Goal: Find specific page/section

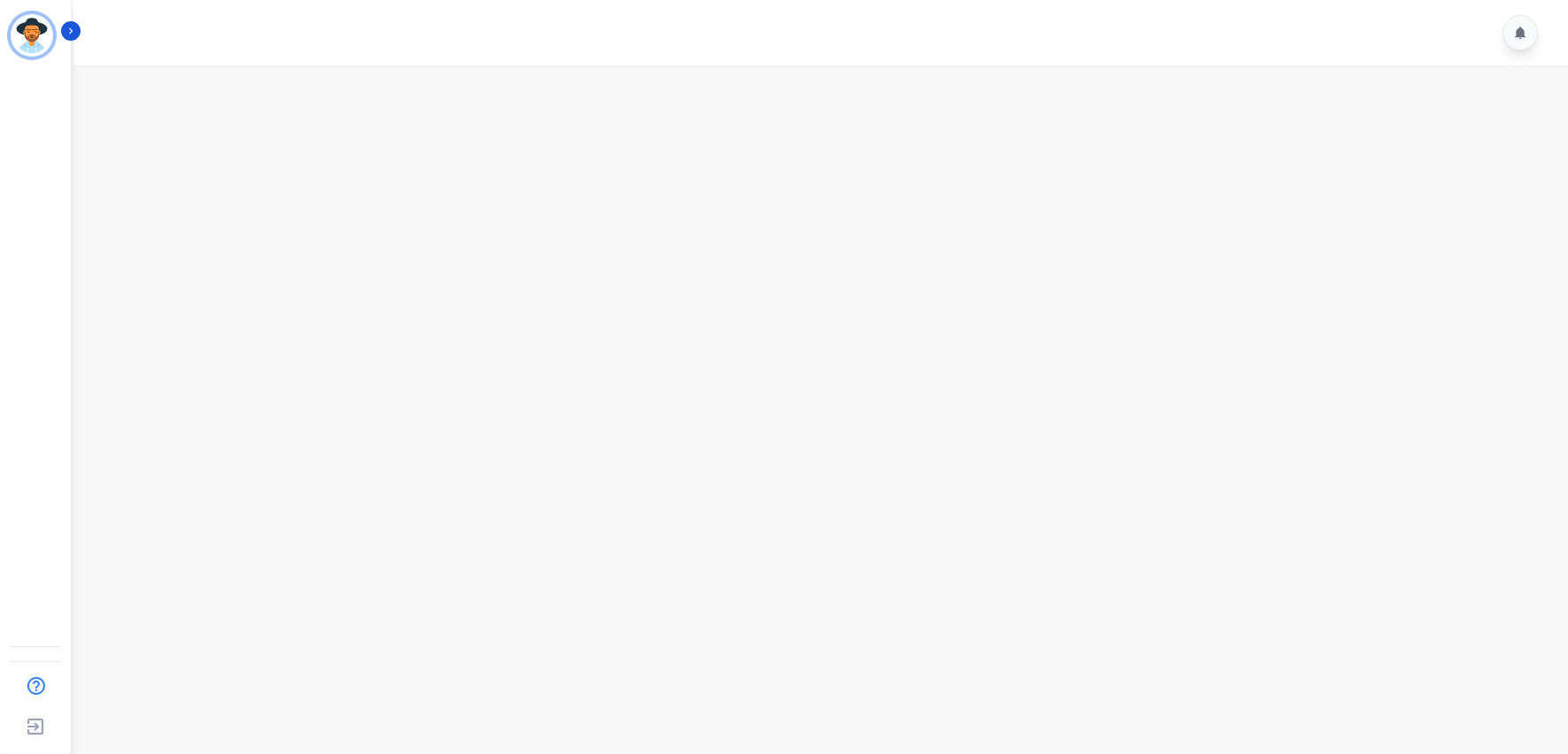
click at [61, 20] on li "A Agent ID: 123" at bounding box center [36, 28] width 71 height 57
click at [62, 35] on button "Icon description" at bounding box center [70, 31] width 19 height 19
click at [69, 30] on p "A Agent" at bounding box center [139, 25] width 150 height 17
click at [282, 190] on main at bounding box center [818, 442] width 1501 height 754
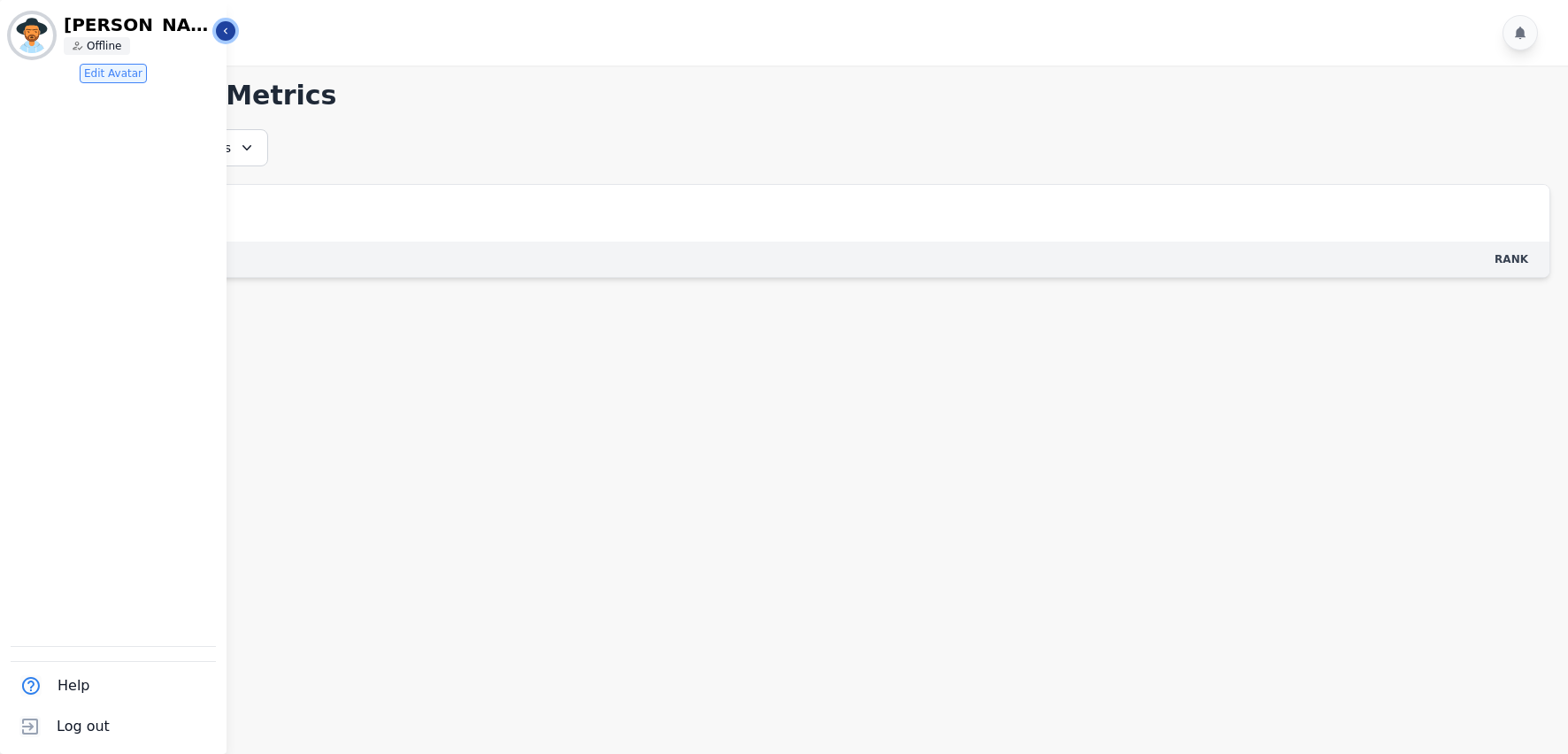
click at [232, 38] on button "Icon description" at bounding box center [225, 31] width 19 height 19
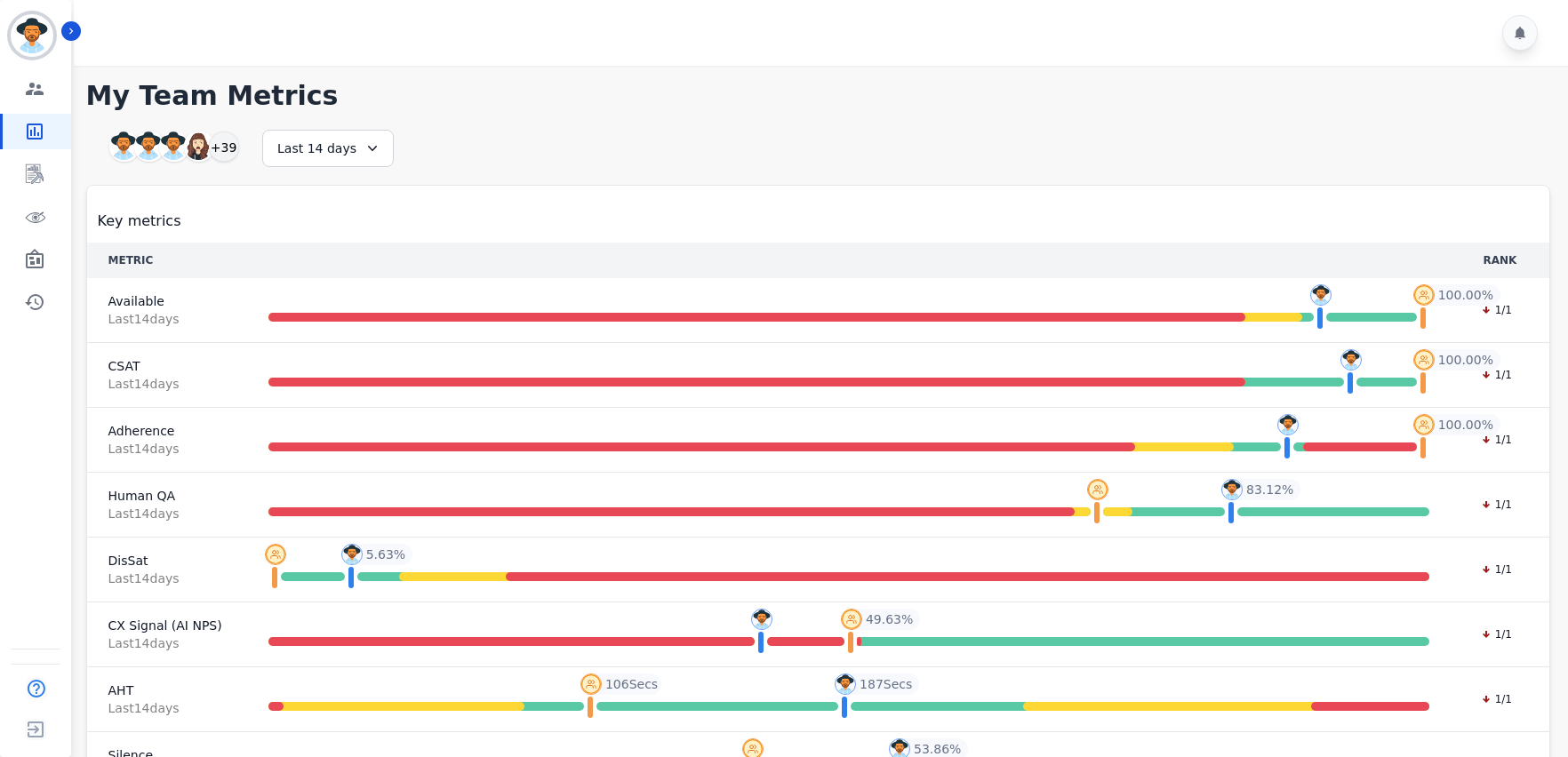
click at [82, 36] on div at bounding box center [823, 33] width 1499 height 66
click at [77, 34] on button "Icon description" at bounding box center [71, 31] width 19 height 19
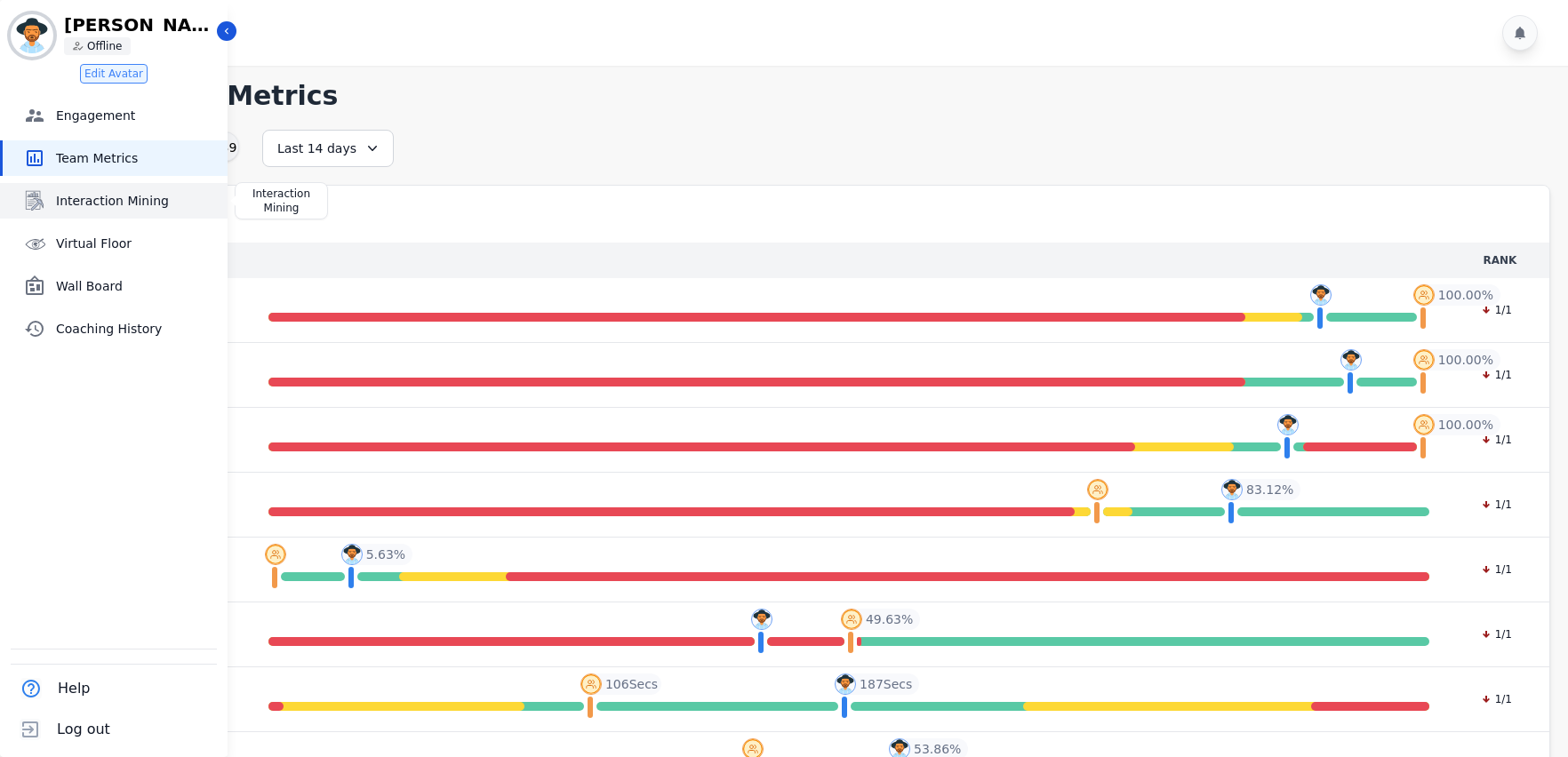
click at [160, 201] on span "Interaction Mining" at bounding box center [138, 201] width 164 height 17
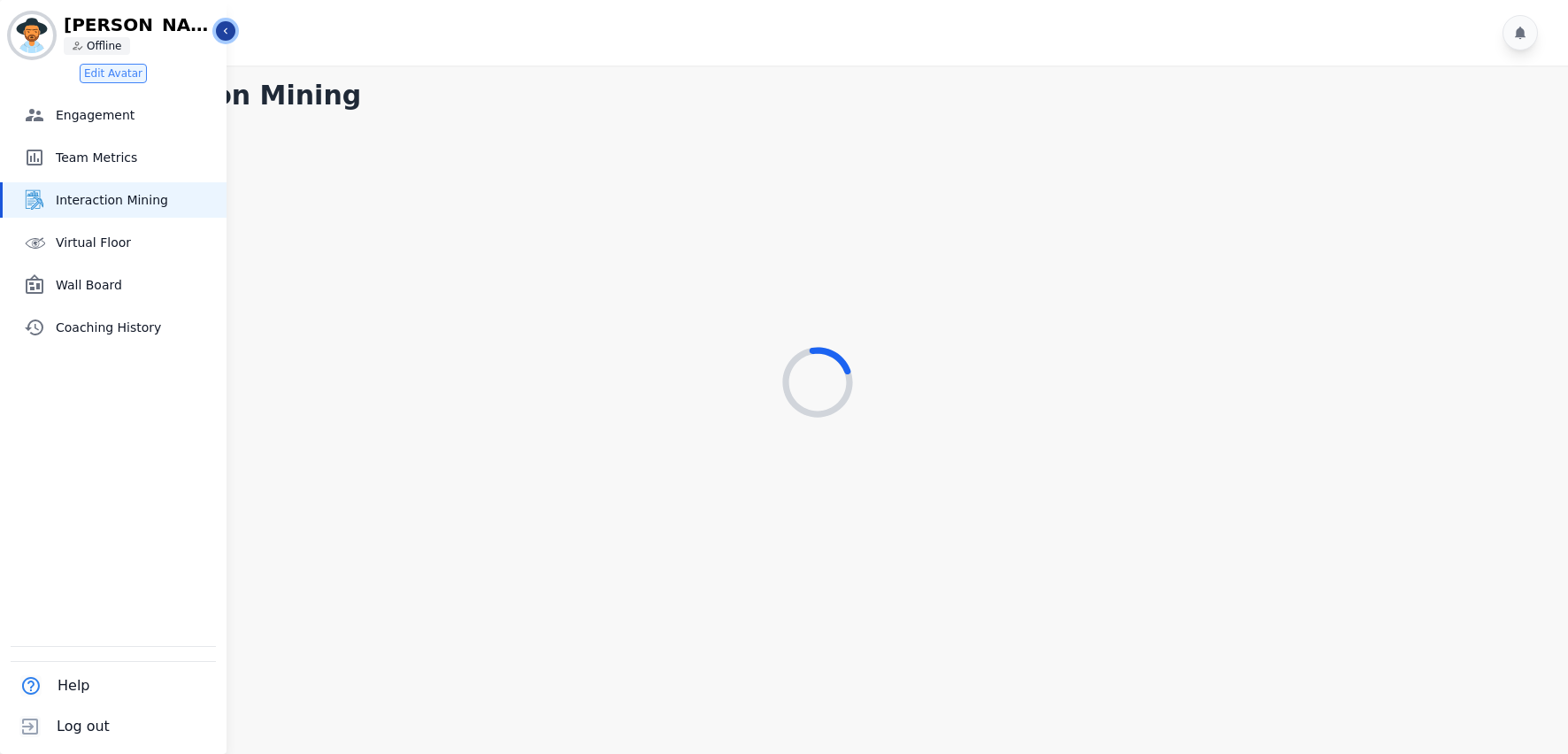
click at [232, 28] on button "Icon description" at bounding box center [225, 31] width 19 height 19
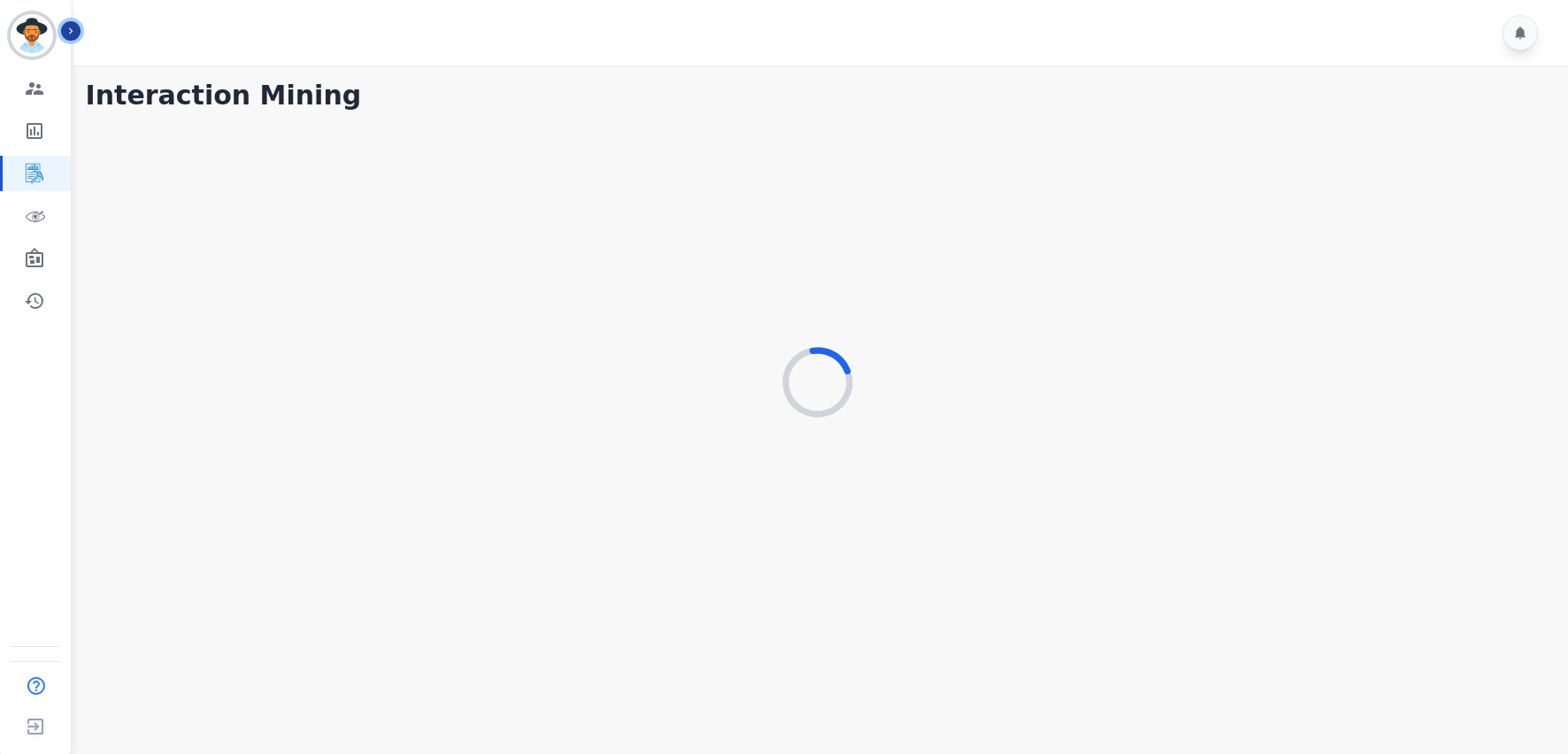
click at [71, 38] on button "Icon description" at bounding box center [70, 31] width 19 height 19
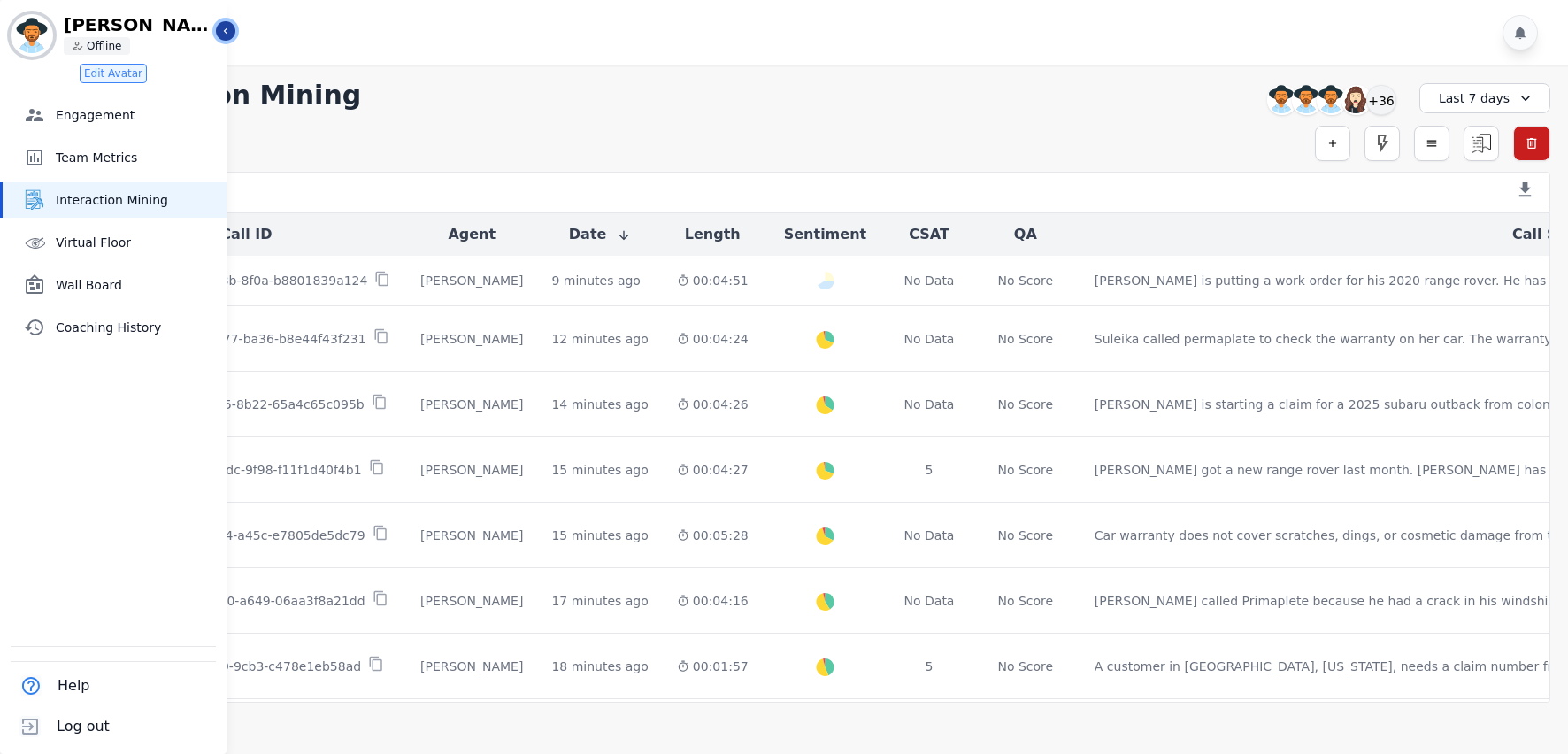
click at [227, 31] on icon "Sidebar" at bounding box center [225, 31] width 13 height 13
